Goal: Task Accomplishment & Management: Manage account settings

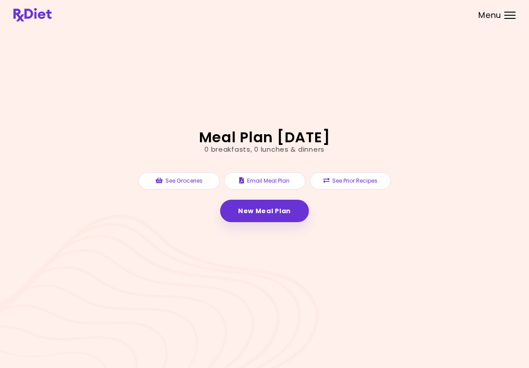
click at [311, 146] on div "0 breakfasts , 0 lunches & dinners" at bounding box center [265, 149] width 120 height 10
click at [283, 212] on link "New Meal Plan" at bounding box center [264, 211] width 89 height 22
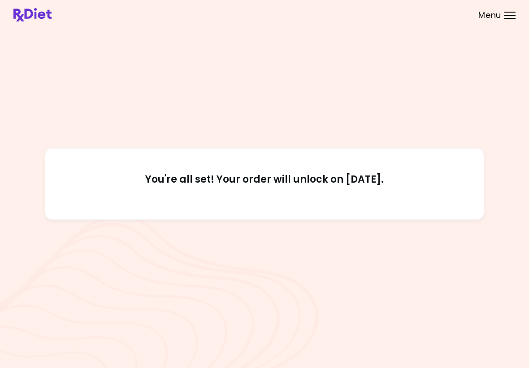
click at [494, 18] on span "Menu" at bounding box center [490, 15] width 23 height 8
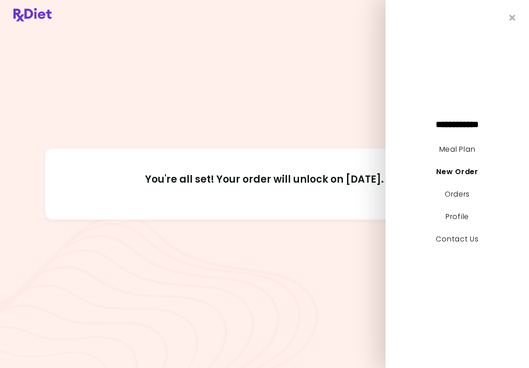
click at [462, 150] on link "Meal Plan" at bounding box center [458, 149] width 36 height 10
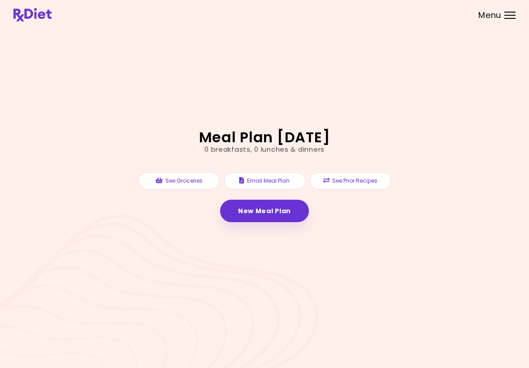
click at [327, 141] on h2 "Meal Plan [DATE]" at bounding box center [264, 137] width 131 height 14
click at [491, 19] on span "Menu" at bounding box center [490, 15] width 23 height 8
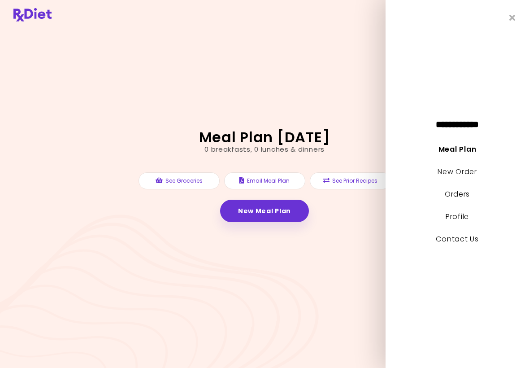
click at [469, 153] on link "Meal Plan" at bounding box center [458, 149] width 38 height 10
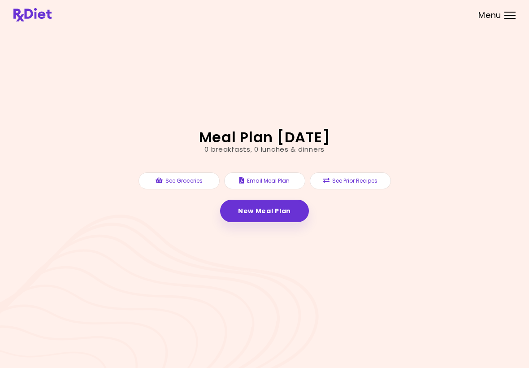
click at [275, 212] on link "New Meal Plan" at bounding box center [264, 211] width 89 height 22
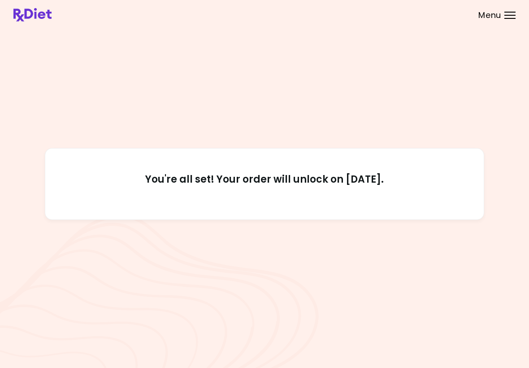
click at [362, 186] on h2 "You're all set! Your order will unlock on [DATE]." at bounding box center [264, 184] width 398 height 22
click at [497, 15] on span "Menu" at bounding box center [490, 15] width 23 height 8
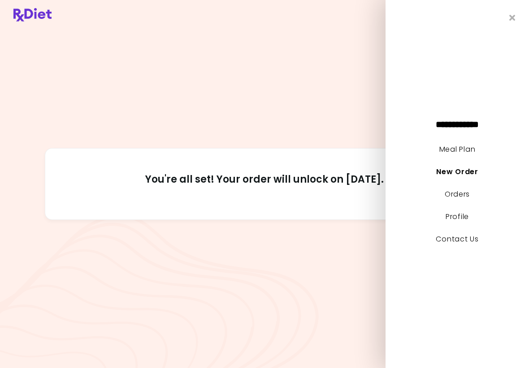
click at [465, 146] on link "Meal Plan" at bounding box center [458, 149] width 36 height 10
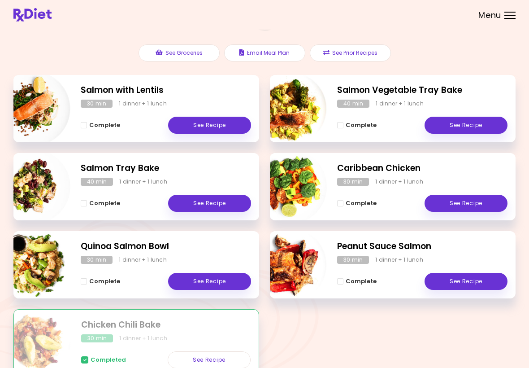
scroll to position [101, 0]
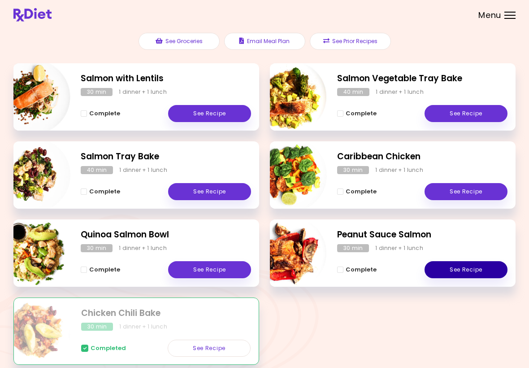
click at [479, 271] on link "See Recipe" at bounding box center [466, 269] width 83 height 17
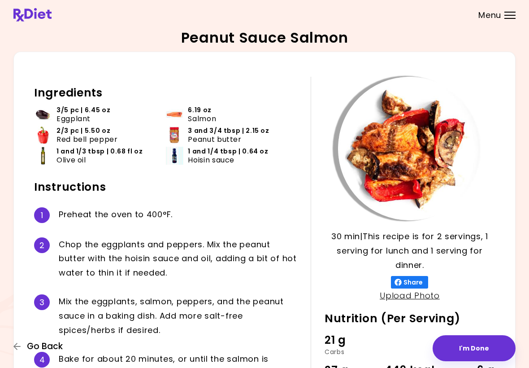
click at [21, 348] on icon "button" at bounding box center [17, 346] width 8 height 8
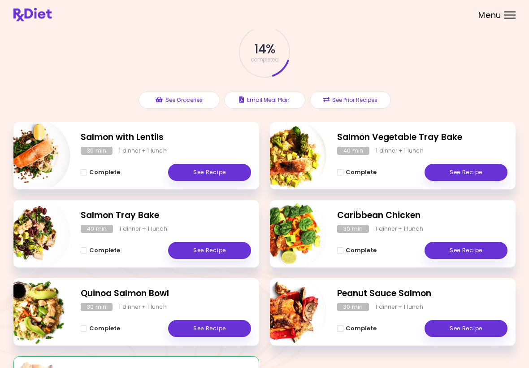
scroll to position [42, 0]
click at [219, 332] on link "See Recipe" at bounding box center [209, 328] width 83 height 17
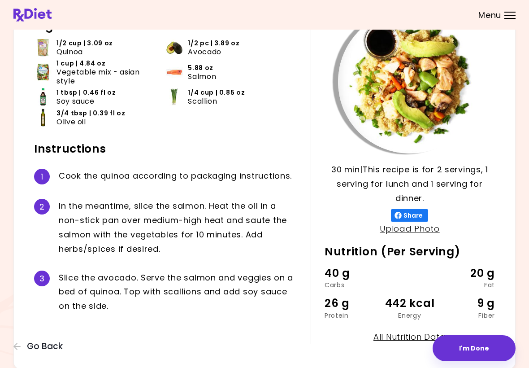
scroll to position [80, 0]
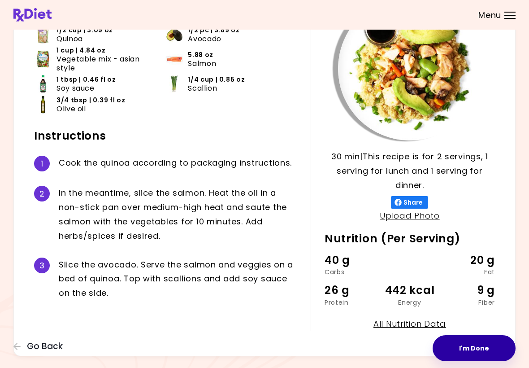
click at [474, 357] on button "I'm Done" at bounding box center [474, 348] width 83 height 26
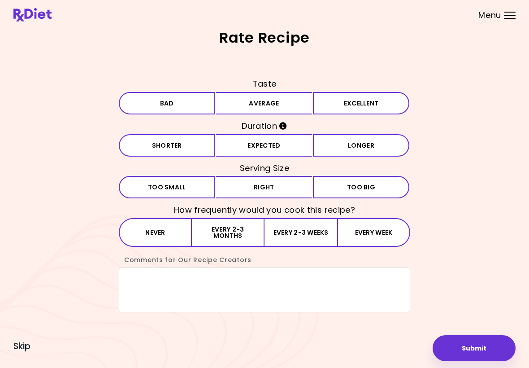
click at [340, 106] on button "Excellent" at bounding box center [361, 103] width 96 height 22
click at [265, 149] on button "Expected" at bounding box center [264, 145] width 96 height 22
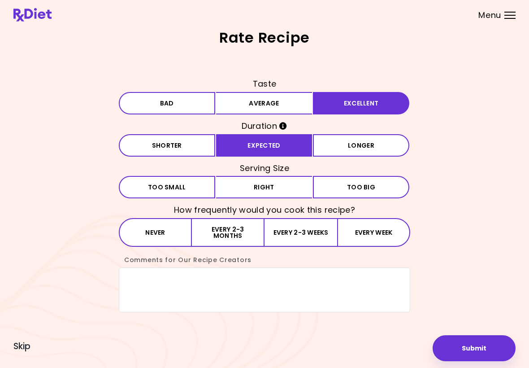
click at [274, 191] on button "Right" at bounding box center [264, 187] width 96 height 22
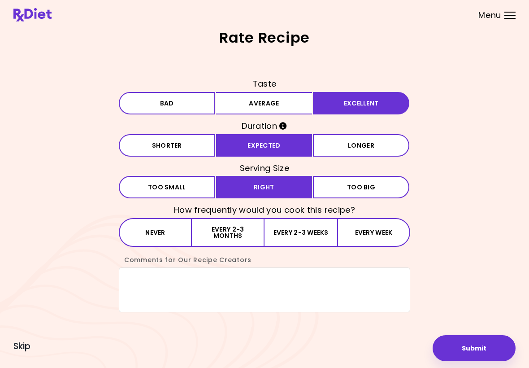
click at [233, 236] on button "Every 2-3 months" at bounding box center [228, 232] width 73 height 29
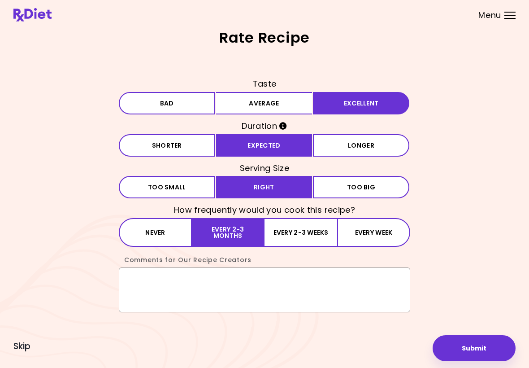
click at [192, 293] on textarea "Comments for Our Recipe Creators" at bounding box center [265, 289] width 292 height 45
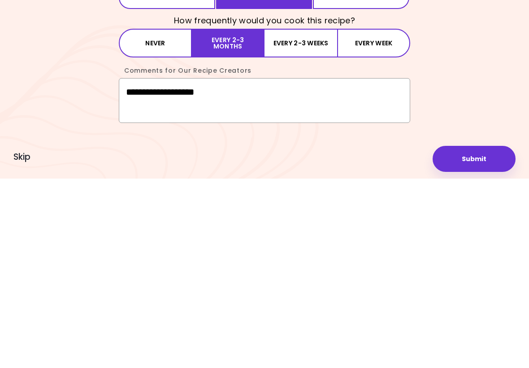
type textarea "**********"
click at [477, 335] on button "Submit" at bounding box center [474, 348] width 83 height 26
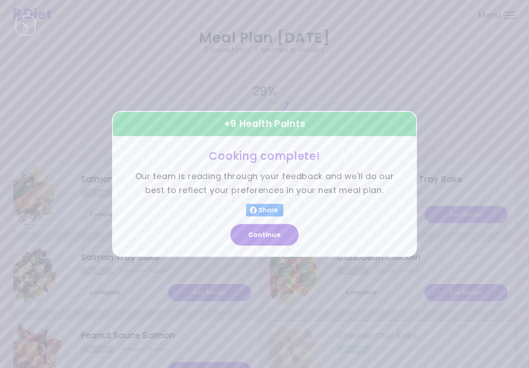
click at [274, 244] on button "Continue" at bounding box center [265, 235] width 68 height 22
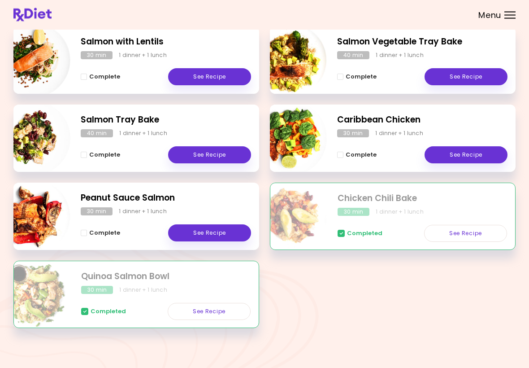
scroll to position [139, 0]
